Goal: Information Seeking & Learning: Learn about a topic

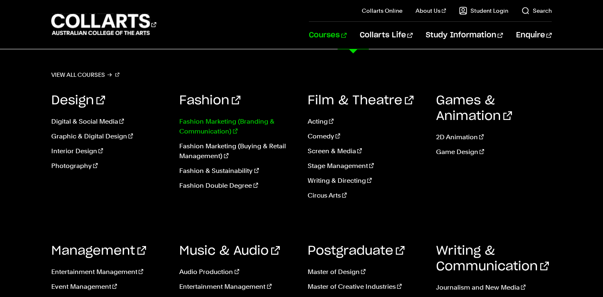
click at [204, 124] on link "Fashion Marketing (Branding & Communication)" at bounding box center [237, 127] width 116 height 20
click at [203, 123] on link "Fashion Marketing (Branding & Communication)" at bounding box center [237, 127] width 116 height 20
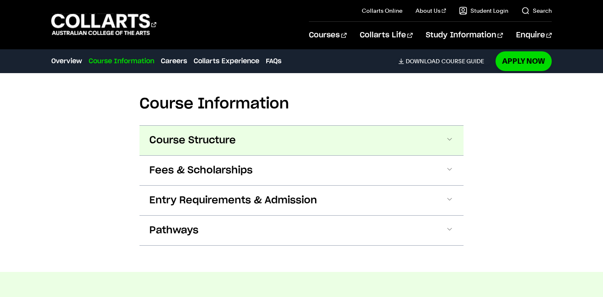
click at [291, 131] on button "Course Structure" at bounding box center [302, 141] width 324 height 30
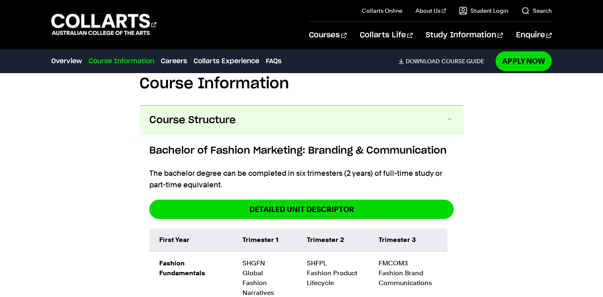
scroll to position [905, 0]
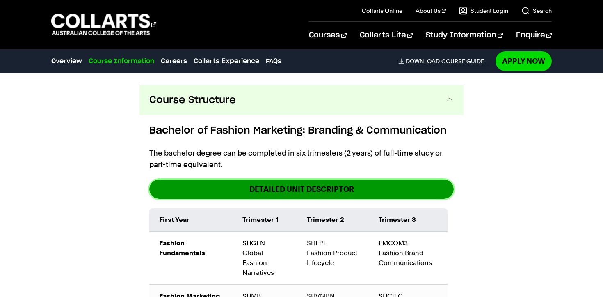
click at [284, 179] on link "DETAILED UNIT DESCRIPTOR" at bounding box center [301, 188] width 305 height 19
